Goal: Transaction & Acquisition: Purchase product/service

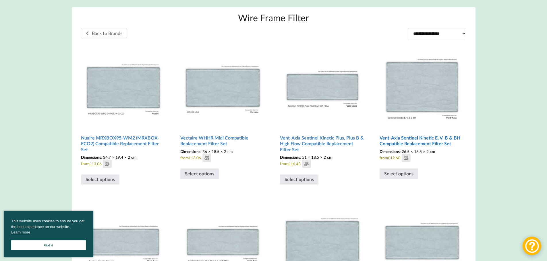
scroll to position [92, 0]
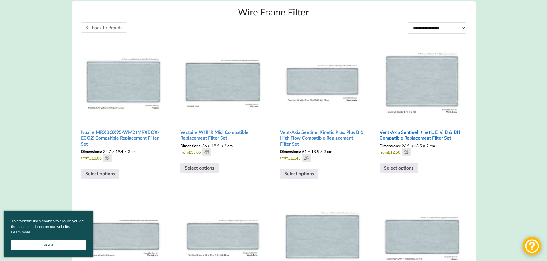
click at [421, 134] on h2 "Vent-Axia Sentinel Kinetic E, V, B & BH Compatible Replacement Filter Set" at bounding box center [421, 135] width 85 height 16
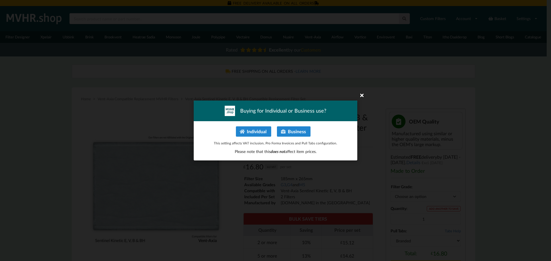
click at [357, 95] on icon at bounding box center [361, 95] width 9 height 9
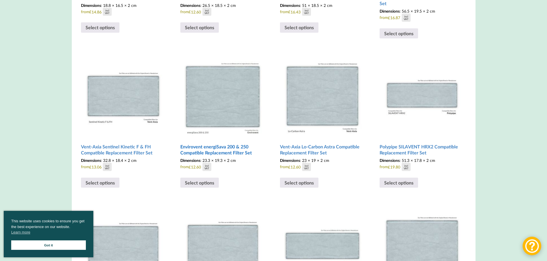
scroll to position [545, 0]
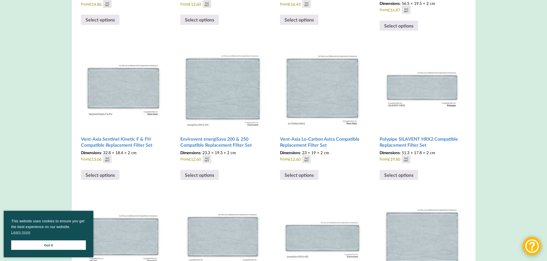
click at [63, 244] on link "Got it" at bounding box center [48, 245] width 75 height 9
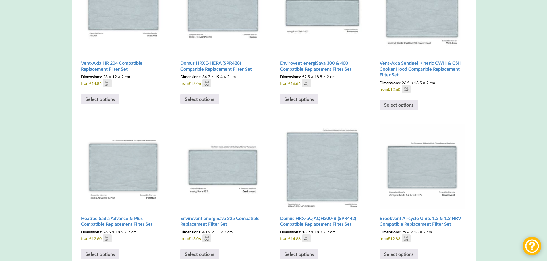
scroll to position [0, 0]
